Goal: Participate in discussion: Engage in conversation with other users on a specific topic

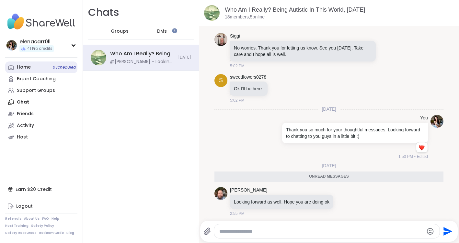
click at [35, 67] on link "Home 8 Scheduled" at bounding box center [41, 68] width 72 height 12
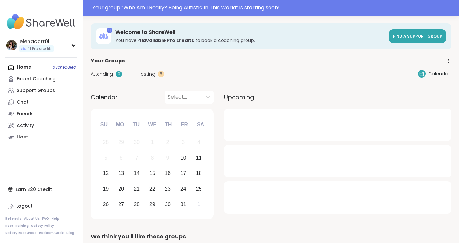
click at [142, 77] on span "Hosting" at bounding box center [147, 74] width 18 height 7
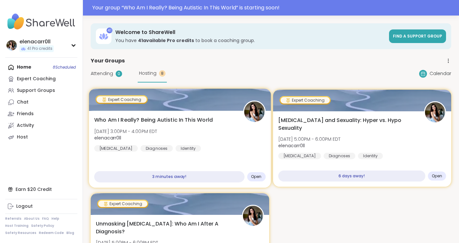
click at [169, 116] on div "Who Am I Really? Being Autistic In This World [DATE] 3:00PM - 4:00PM EDT elenac…" at bounding box center [180, 149] width 182 height 77
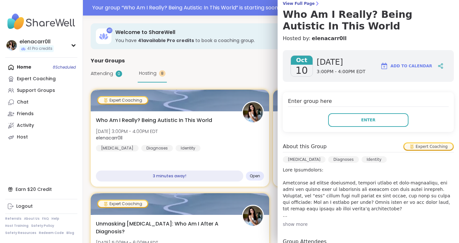
scroll to position [55, 0]
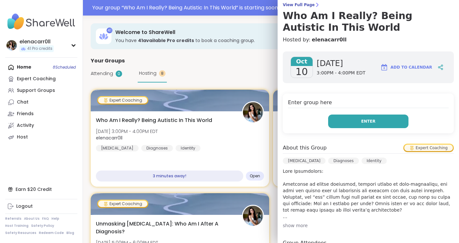
click at [354, 121] on button "Enter" at bounding box center [368, 122] width 80 height 14
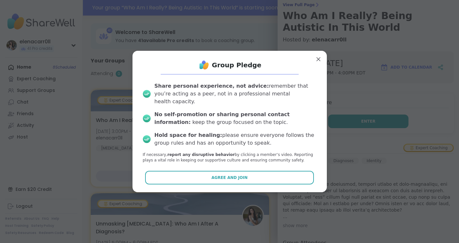
scroll to position [0, 0]
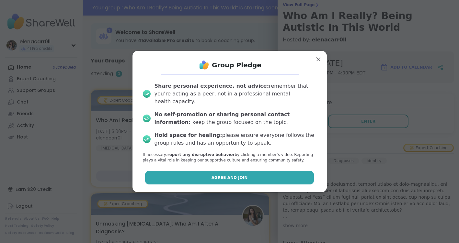
click at [261, 174] on button "Agree and Join" at bounding box center [229, 178] width 169 height 14
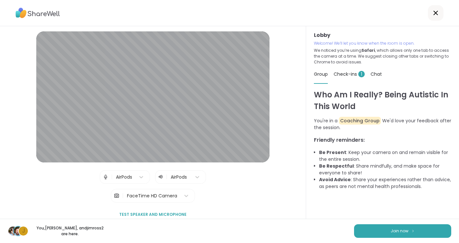
click at [353, 76] on span "Check-ins 1" at bounding box center [349, 74] width 31 height 6
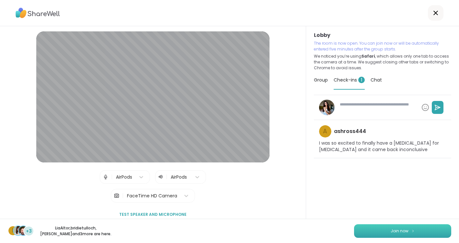
click at [396, 230] on span "Join now" at bounding box center [400, 232] width 18 height 6
type textarea "*"
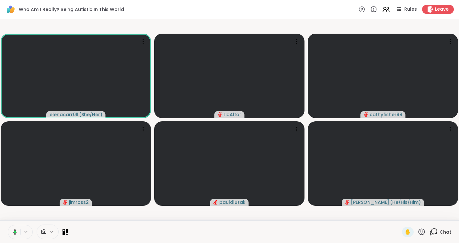
click at [440, 231] on span "Chat" at bounding box center [446, 232] width 12 height 6
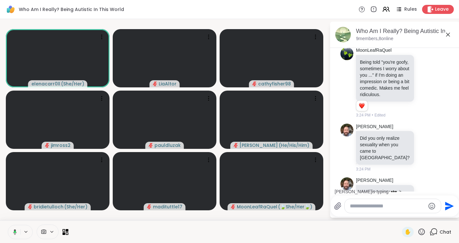
scroll to position [2456, 0]
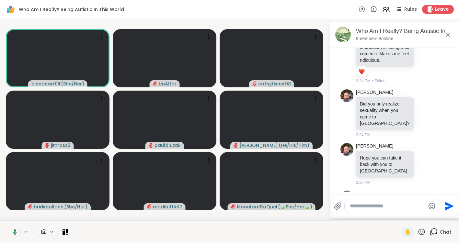
click at [374, 203] on textarea "Type your message" at bounding box center [388, 206] width 76 height 6
paste textarea "**********"
type textarea "**********"
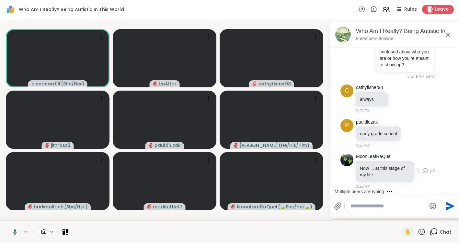
scroll to position [2679, 0]
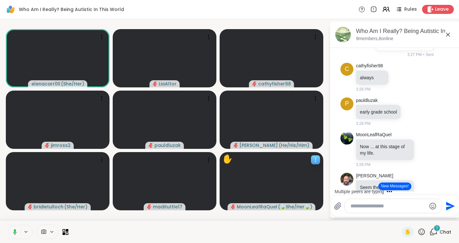
click at [317, 161] on icon at bounding box center [315, 160] width 6 height 6
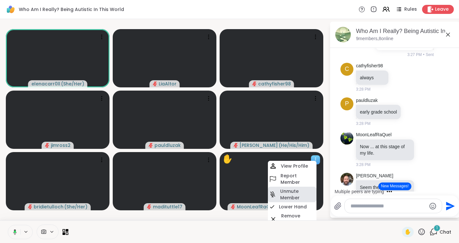
click at [298, 191] on h4 "Unmute Member" at bounding box center [297, 194] width 35 height 13
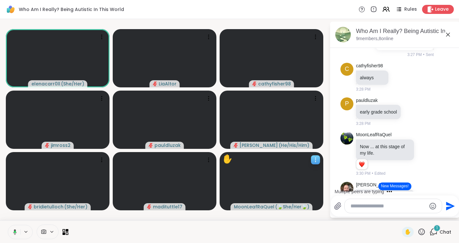
click at [312, 163] on icon at bounding box center [315, 160] width 6 height 6
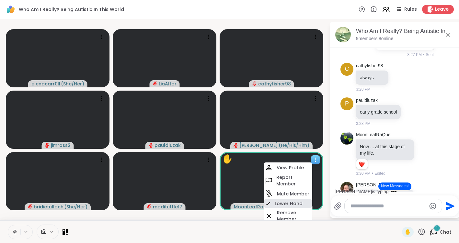
click at [294, 203] on h4 "Lower Hand" at bounding box center [289, 204] width 28 height 6
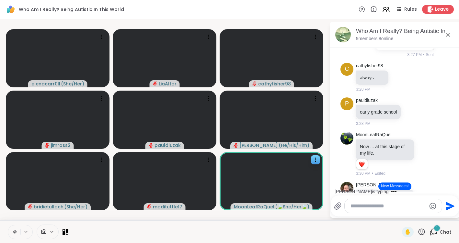
click at [16, 232] on icon at bounding box center [15, 232] width 6 height 6
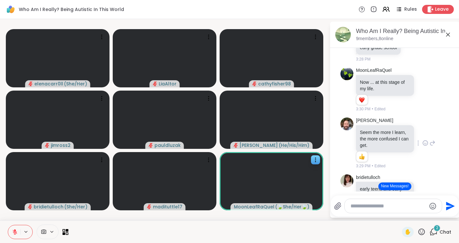
scroll to position [2744, 0]
click at [17, 233] on icon at bounding box center [15, 232] width 5 height 5
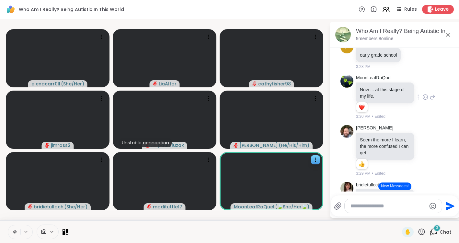
scroll to position [2737, 0]
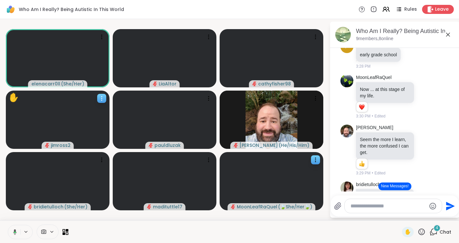
click at [100, 99] on icon at bounding box center [102, 98] width 6 height 6
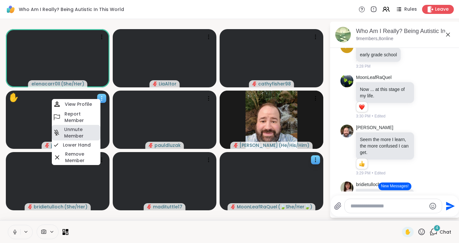
click at [85, 140] on div "Unmute Member" at bounding box center [76, 133] width 49 height 16
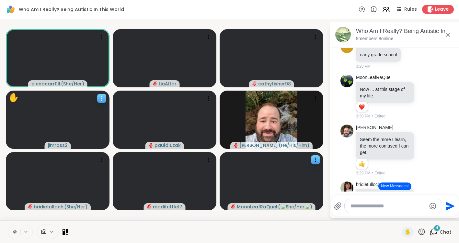
click at [104, 100] on icon at bounding box center [102, 98] width 6 height 6
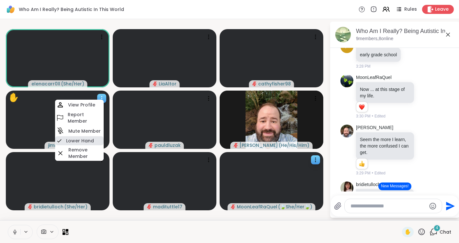
click at [86, 140] on h4 "Lower Hand" at bounding box center [80, 141] width 28 height 6
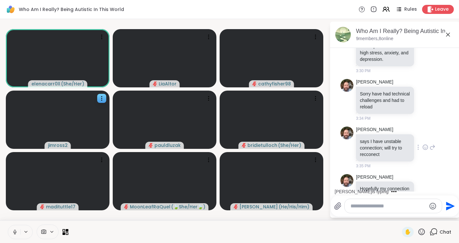
scroll to position [3228, 0]
click at [103, 98] on icon at bounding box center [102, 98] width 6 height 6
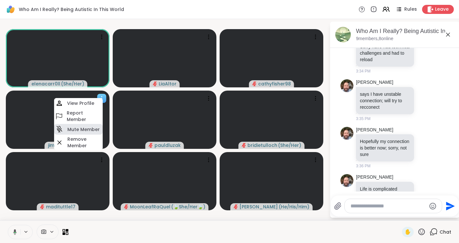
click at [92, 129] on h4 "Mute Member" at bounding box center [83, 129] width 32 height 6
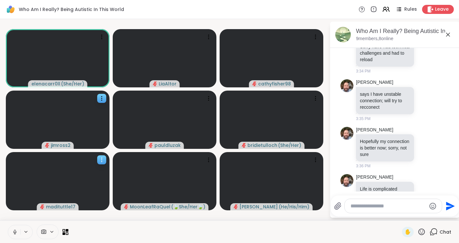
click at [98, 162] on div at bounding box center [101, 160] width 9 height 9
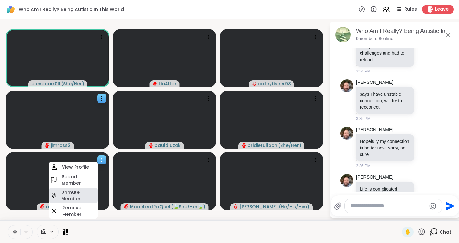
click at [81, 191] on h4 "Unmute Member" at bounding box center [78, 195] width 35 height 13
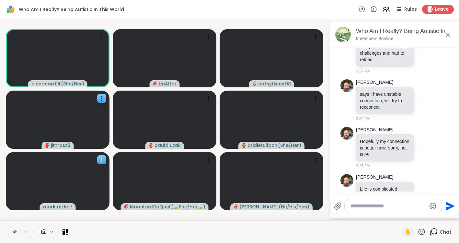
click at [99, 159] on icon at bounding box center [102, 160] width 6 height 6
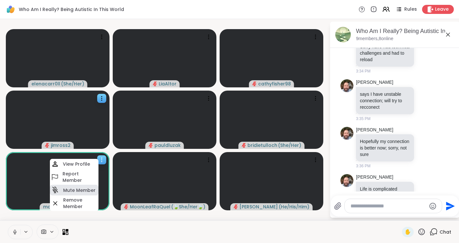
click at [88, 189] on h4 "Mute Member" at bounding box center [79, 190] width 32 height 6
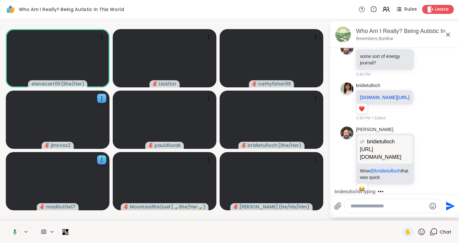
scroll to position [3823, 0]
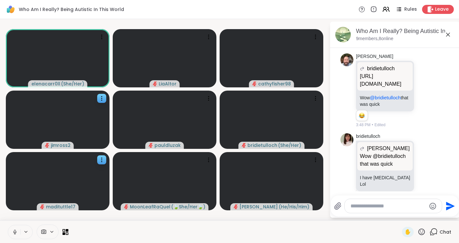
click at [355, 212] on div at bounding box center [393, 206] width 97 height 14
click at [355, 204] on textarea "Type your message" at bounding box center [389, 206] width 76 height 6
paste textarea "**********"
type textarea "**********"
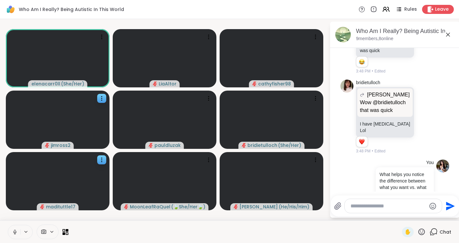
scroll to position [3895, 0]
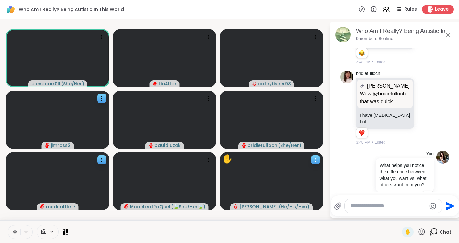
click at [317, 158] on icon at bounding box center [315, 160] width 6 height 6
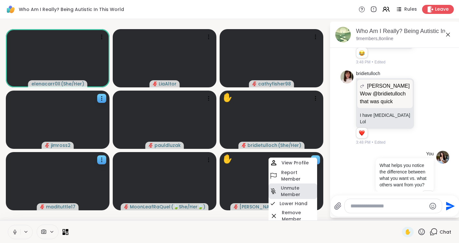
click at [304, 190] on h4 "Unmute Member" at bounding box center [298, 191] width 35 height 13
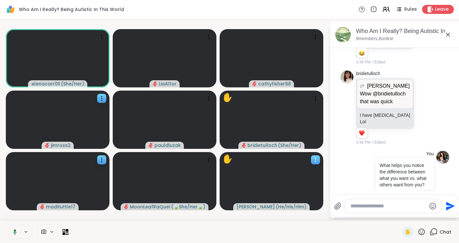
click at [315, 160] on icon at bounding box center [315, 160] width 6 height 6
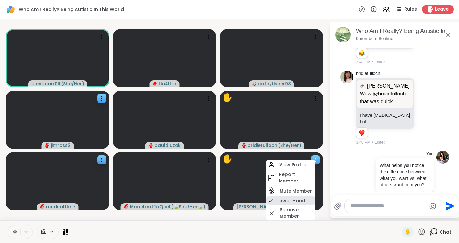
click at [298, 202] on h4 "Lower Hand" at bounding box center [291, 201] width 28 height 6
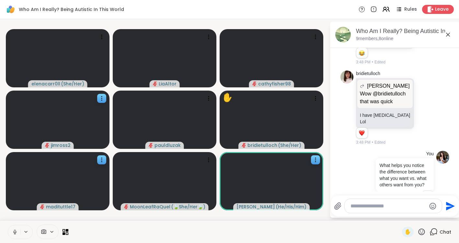
click at [14, 235] on icon at bounding box center [15, 232] width 6 height 6
click at [12, 234] on icon at bounding box center [15, 232] width 6 height 6
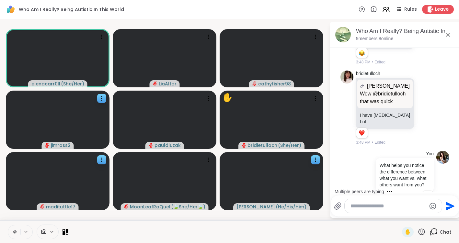
scroll to position [3971, 0]
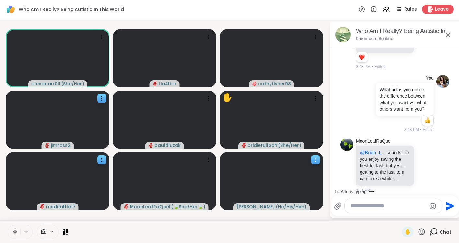
click at [318, 161] on icon at bounding box center [315, 160] width 6 height 6
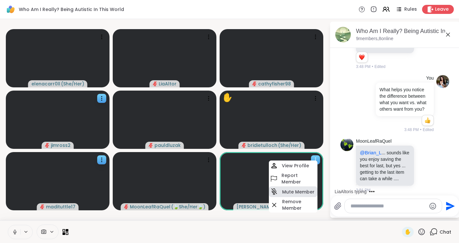
click at [307, 190] on h4 "Mute Member" at bounding box center [298, 192] width 32 height 6
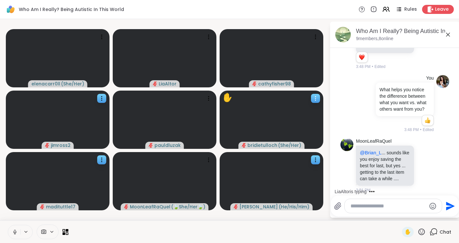
click at [316, 100] on icon at bounding box center [315, 98] width 6 height 6
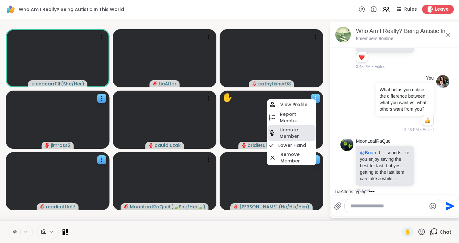
click at [309, 136] on h4 "Unmute Member" at bounding box center [297, 133] width 35 height 13
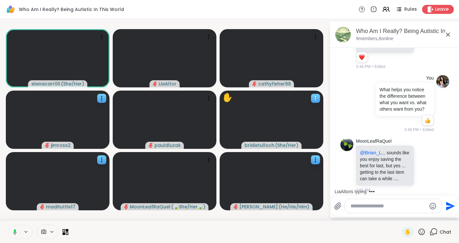
click at [317, 100] on icon at bounding box center [315, 98] width 6 height 6
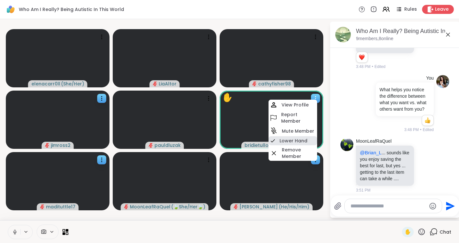
click at [307, 141] on div "Lower Hand" at bounding box center [293, 140] width 49 height 9
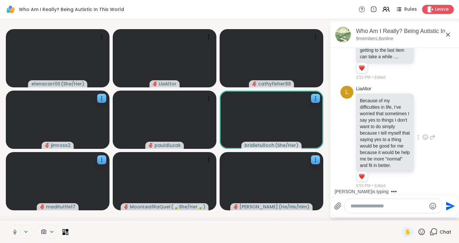
scroll to position [4193, 0]
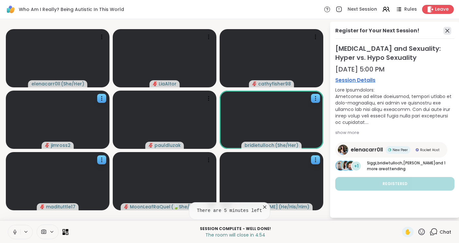
click at [449, 31] on icon at bounding box center [448, 31] width 8 height 8
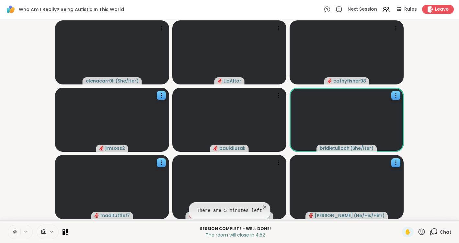
click at [436, 234] on icon at bounding box center [434, 232] width 8 height 8
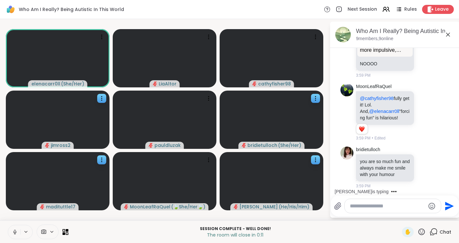
scroll to position [4831, 0]
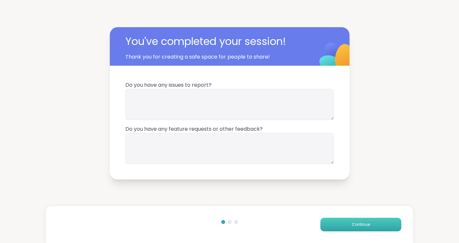
click at [385, 223] on button "Continue" at bounding box center [361, 225] width 81 height 14
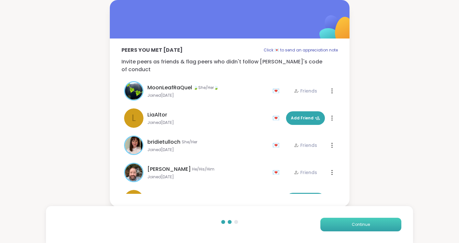
click at [364, 231] on button "Continue" at bounding box center [361, 225] width 81 height 14
